Goal: Information Seeking & Learning: Learn about a topic

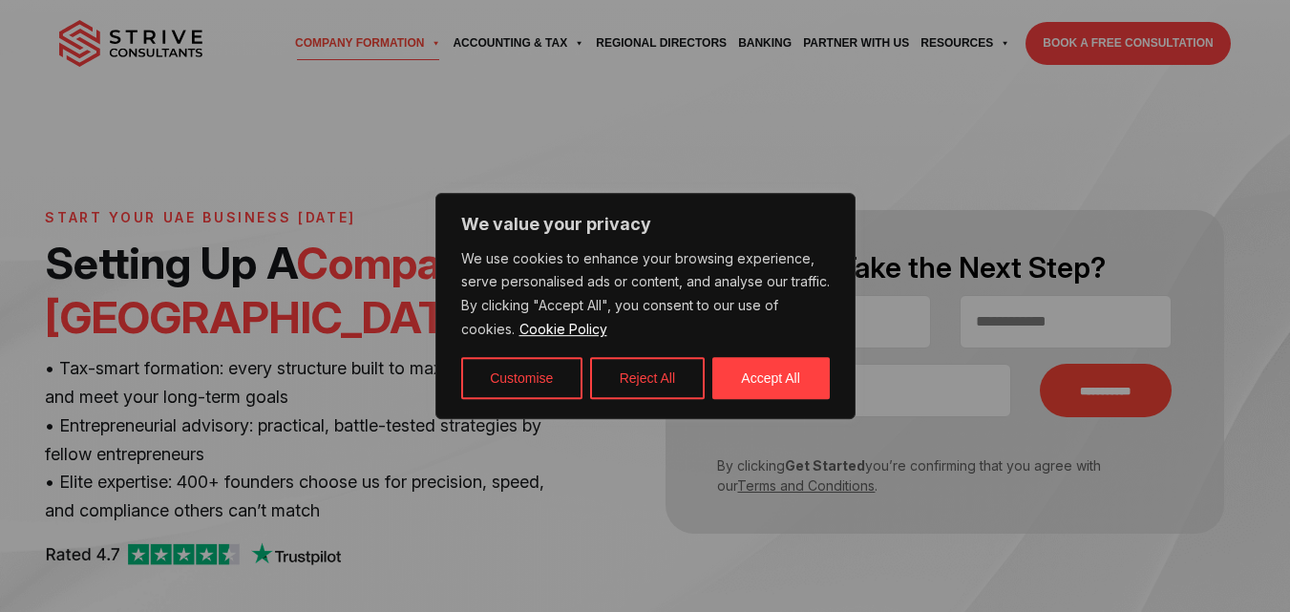
click at [518, 510] on div at bounding box center [645, 306] width 1290 height 612
click at [782, 379] on button "Accept All" at bounding box center [771, 378] width 117 height 42
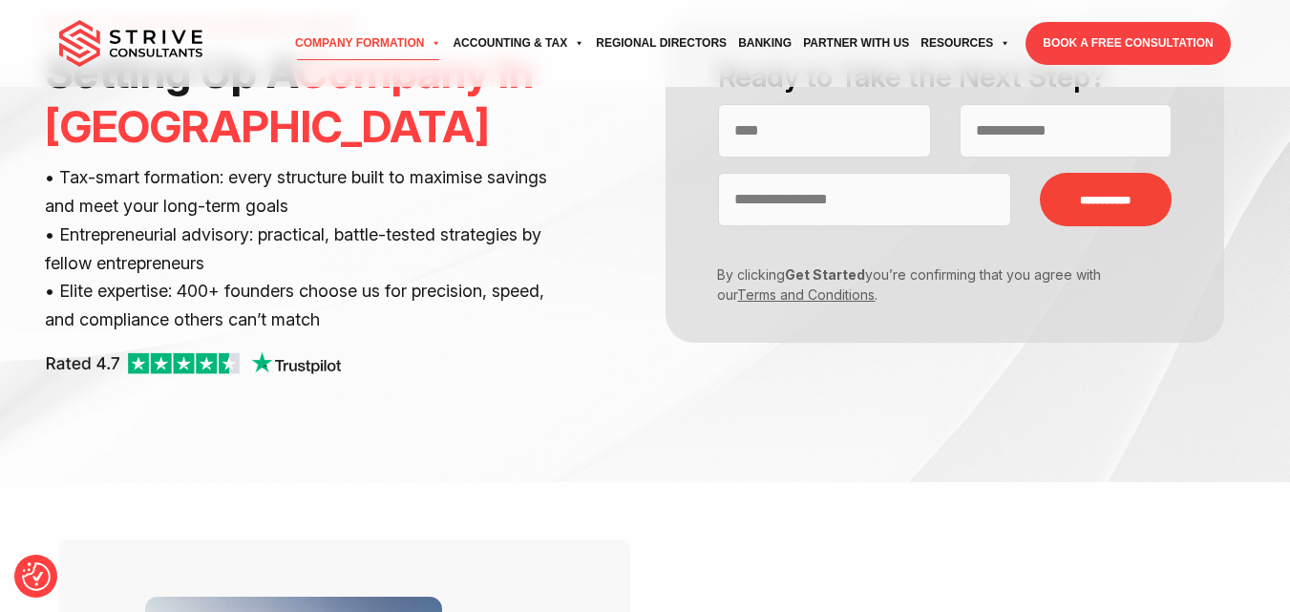
scroll to position [287, 0]
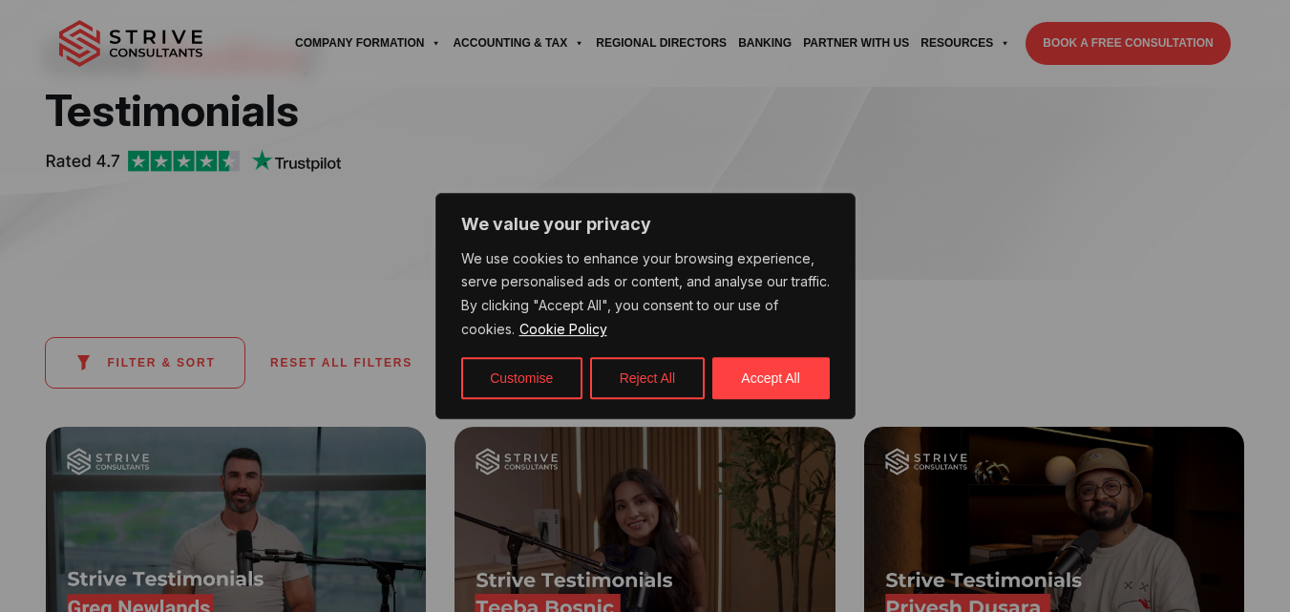
scroll to position [287, 0]
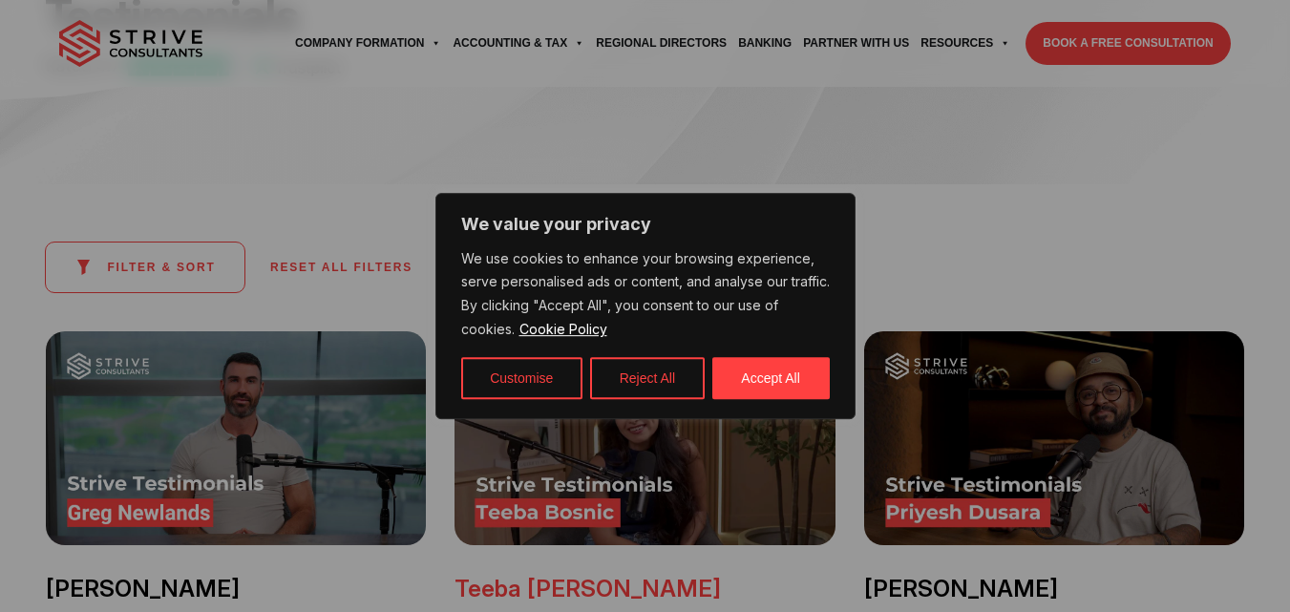
click at [781, 376] on button "Accept All" at bounding box center [771, 378] width 117 height 42
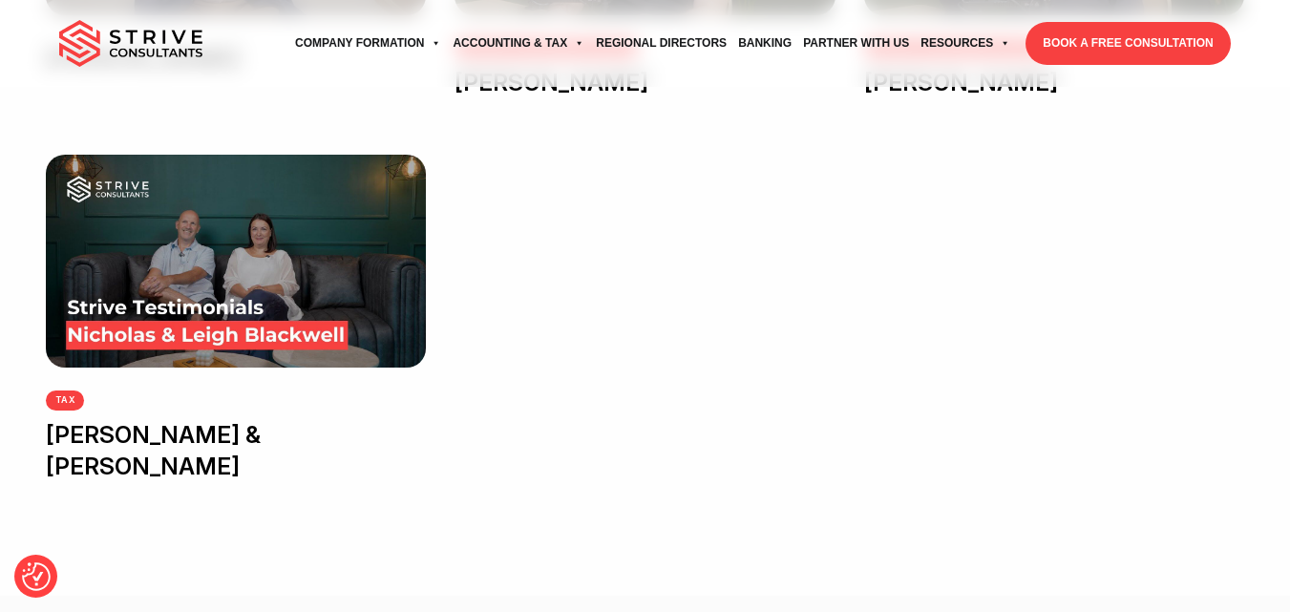
scroll to position [1337, 0]
